Goal: Transaction & Acquisition: Obtain resource

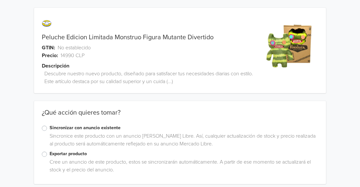
click at [50, 154] on label "Exportar producto" at bounding box center [184, 153] width 268 height 7
click at [0, 0] on input "Exportar producto" at bounding box center [0, 0] width 0 height 0
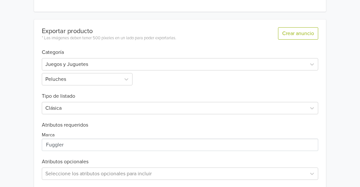
scroll to position [182, 0]
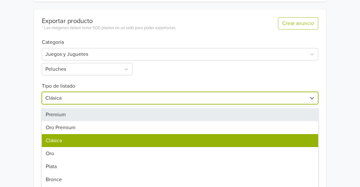
click at [290, 101] on div "7 results available. Use Up and Down to choose options, press Enter to select t…" at bounding box center [180, 98] width 276 height 12
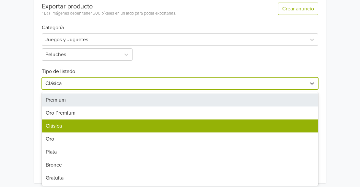
scroll to position [198, 0]
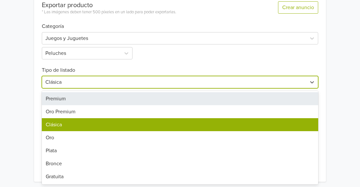
click at [98, 100] on div "Premium" at bounding box center [180, 98] width 276 height 13
click at [98, 100] on h6 "Atributos requeridos" at bounding box center [180, 99] width 276 height 6
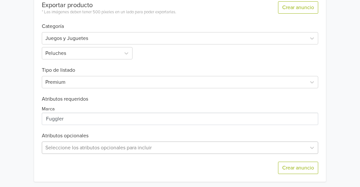
scroll to position [265, 0]
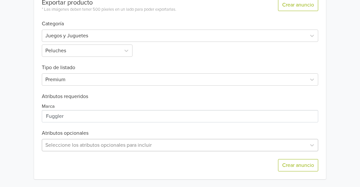
click at [61, 148] on div "Seleccione los atributos opcionales para incluir" at bounding box center [180, 145] width 276 height 12
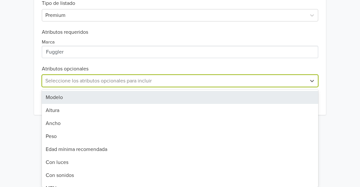
click at [65, 103] on div "Modelo" at bounding box center [180, 97] width 276 height 13
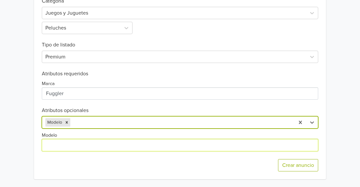
click at [55, 149] on input "Modelo" at bounding box center [180, 145] width 276 height 12
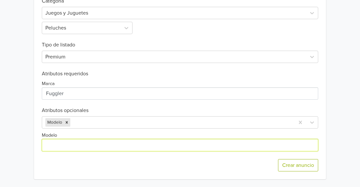
click at [63, 150] on input "Modelo" at bounding box center [180, 145] width 276 height 12
paste input "Mutante Divertido"
type input "Mutante Divertido"
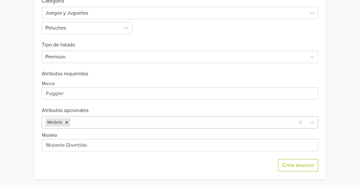
click at [80, 119] on div at bounding box center [182, 122] width 220 height 9
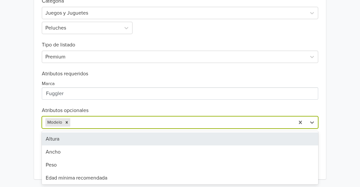
click at [51, 137] on div "Altura" at bounding box center [180, 138] width 276 height 13
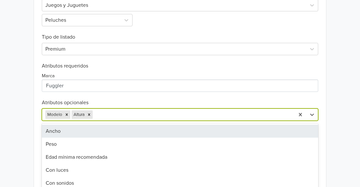
click at [102, 117] on div "option Altura, selected. 30 results available. Use Up and Down to choose option…" at bounding box center [180, 114] width 276 height 12
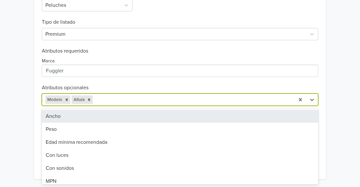
click at [64, 118] on div "Ancho" at bounding box center [180, 115] width 276 height 13
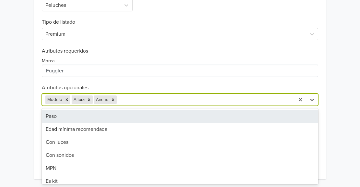
click at [117, 99] on div "Modelo Altura Ancho" at bounding box center [168, 100] width 252 height 12
click at [53, 115] on div "Peso" at bounding box center [180, 115] width 276 height 13
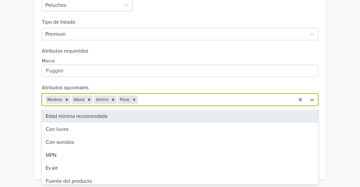
click at [147, 98] on div at bounding box center [215, 99] width 152 height 9
click at [103, 112] on div "Edad mínima recomendada" at bounding box center [180, 115] width 276 height 13
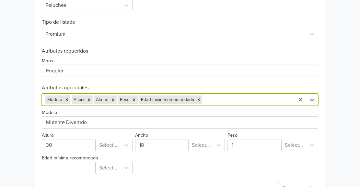
scroll to position [253, 0]
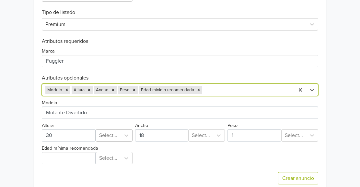
click at [109, 136] on div at bounding box center [108, 135] width 18 height 9
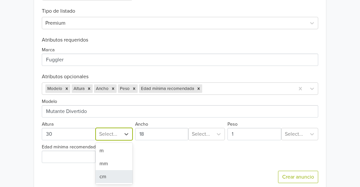
click at [101, 175] on div "cm" at bounding box center [114, 176] width 37 height 13
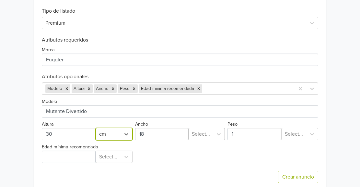
click at [204, 131] on div at bounding box center [201, 133] width 18 height 9
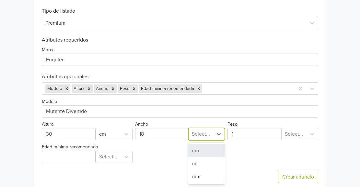
click at [201, 154] on div "cm" at bounding box center [206, 150] width 37 height 13
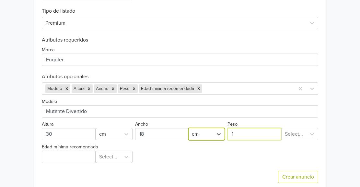
click at [245, 132] on input "Peso" at bounding box center [254, 134] width 54 height 12
type input "200"
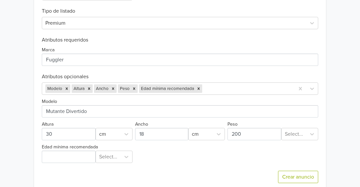
click at [288, 141] on div "Modelo Altura cm Ancho cm Peso Select... Edad mínima recomendada Select..." at bounding box center [180, 129] width 276 height 68
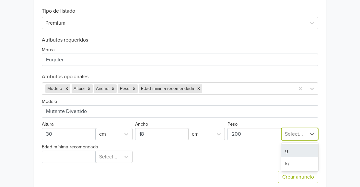
click at [298, 136] on div at bounding box center [294, 133] width 18 height 9
click at [286, 151] on div "g" at bounding box center [299, 150] width 37 height 13
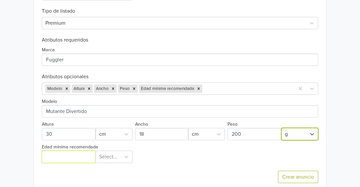
click at [79, 162] on input "Edad mínima recomendada" at bounding box center [69, 156] width 54 height 12
type input "4"
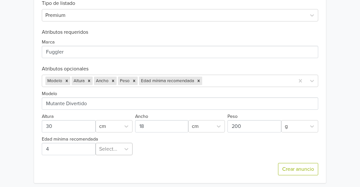
click at [104, 150] on div "Select..." at bounding box center [114, 148] width 37 height 12
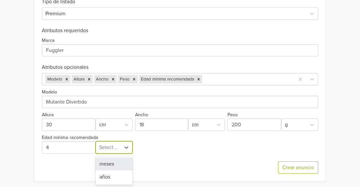
scroll to position [267, 0]
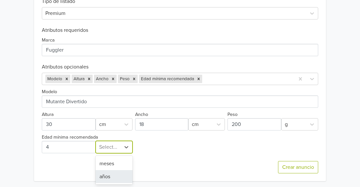
click at [105, 173] on div "años" at bounding box center [114, 176] width 37 height 13
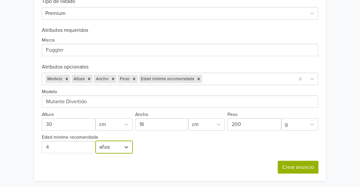
click at [294, 166] on button "Crear anuncio" at bounding box center [298, 167] width 40 height 12
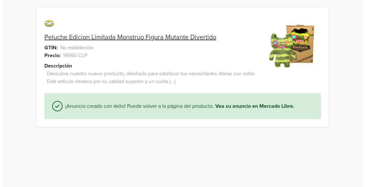
scroll to position [0, 0]
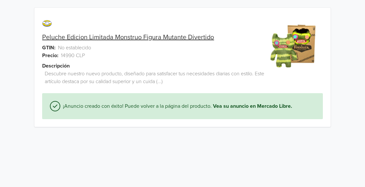
click at [162, 36] on link "Peluche Edicion Limitada Monstruo Figura Mutante Divertido" at bounding box center [128, 37] width 172 height 8
